Goal: Use online tool/utility

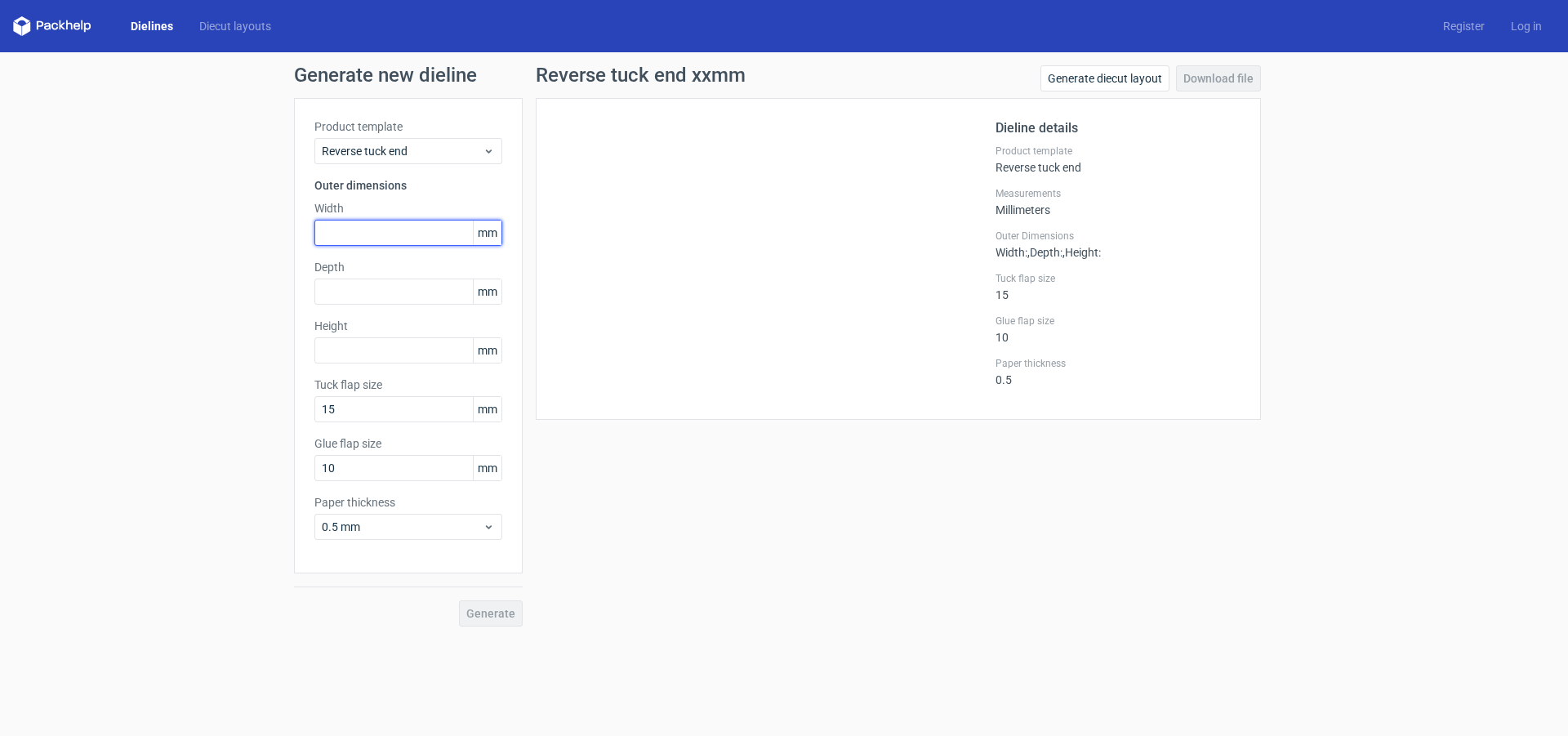
click at [378, 222] on input "text" at bounding box center [408, 233] width 188 height 26
type input "175"
type input "135"
type input "155"
click at [459, 601] on button "Generate" at bounding box center [491, 613] width 64 height 26
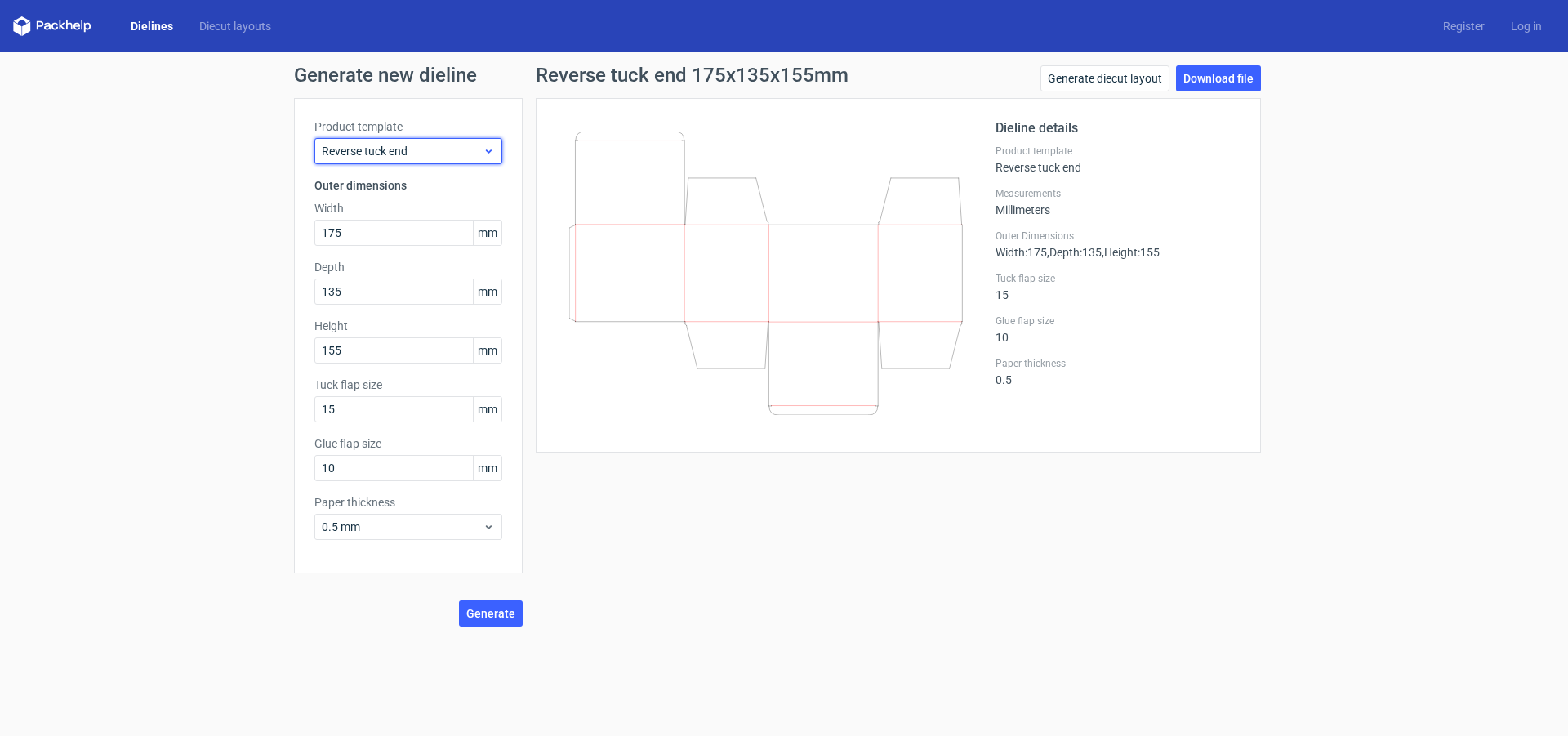
click at [454, 146] on span "Reverse tuck end" at bounding box center [402, 152] width 160 height 16
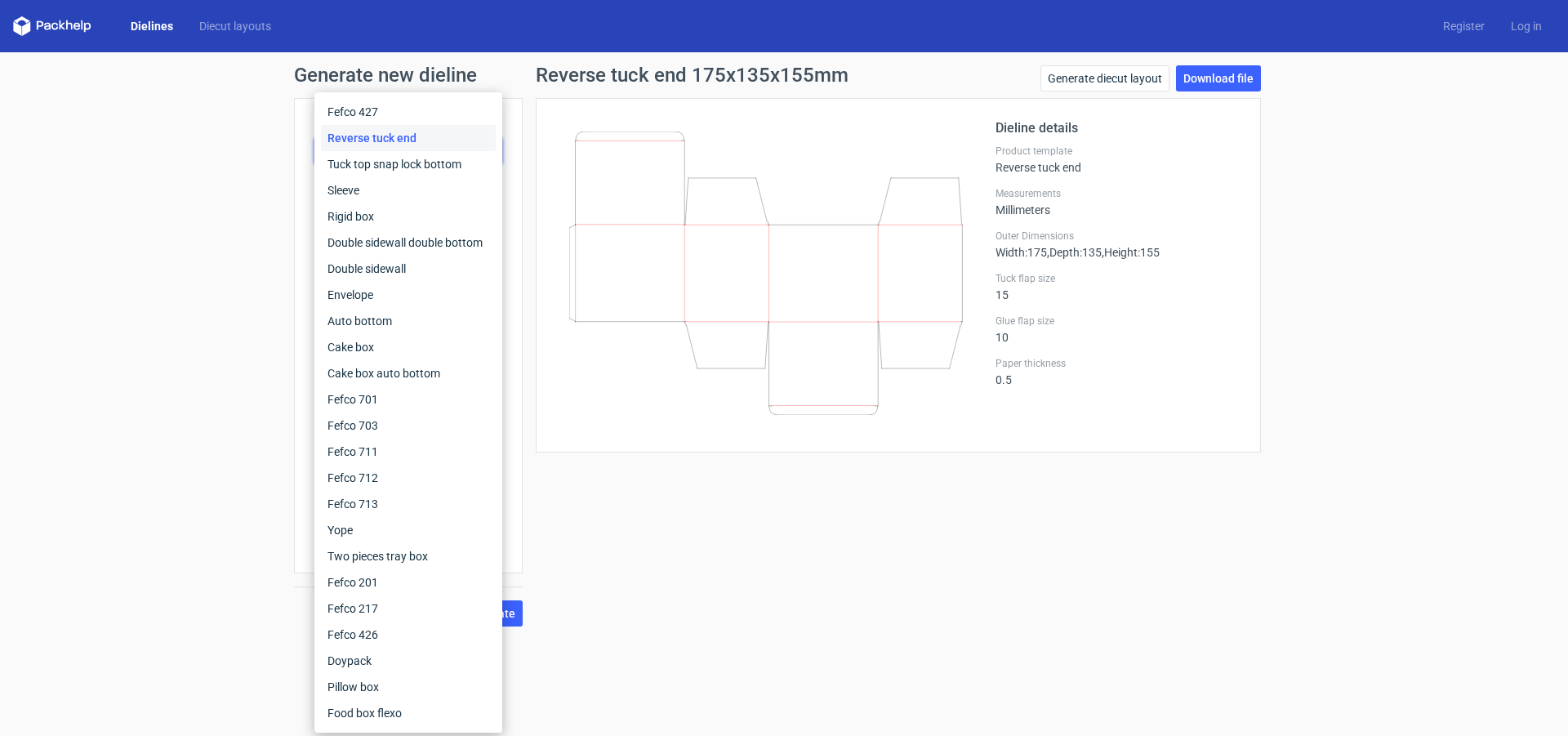
click at [432, 142] on div "Reverse tuck end" at bounding box center [408, 138] width 175 height 26
